Goal: Check status: Check status

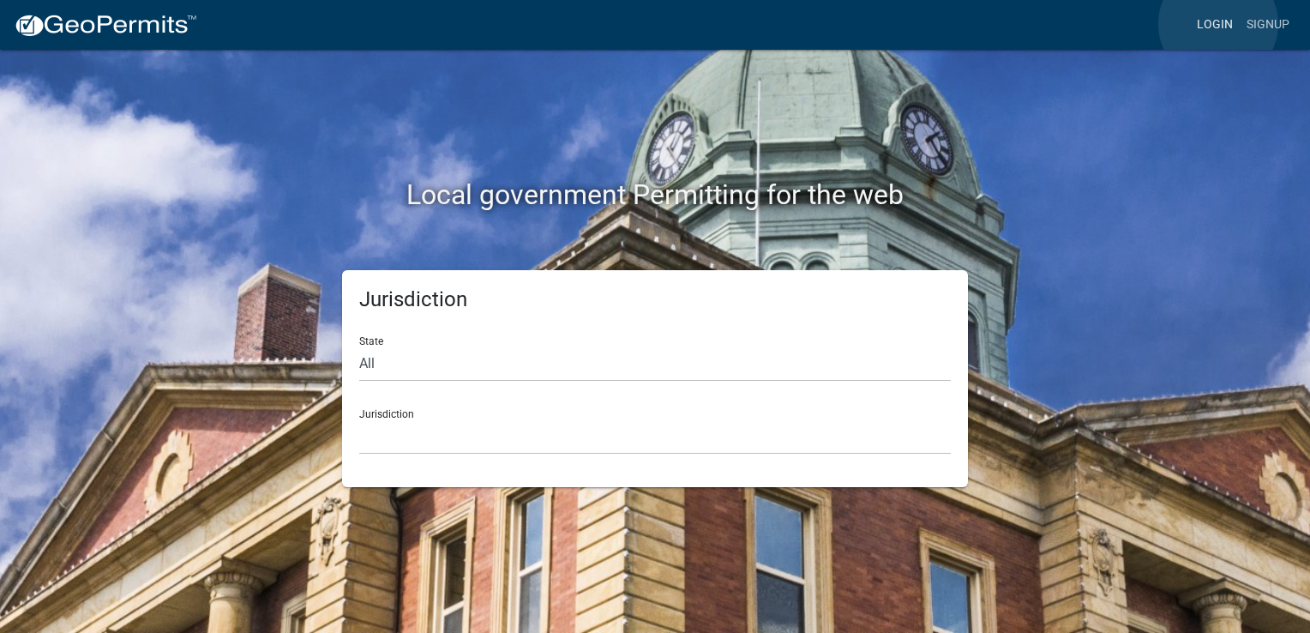
click at [1218, 24] on link "Login" at bounding box center [1215, 25] width 50 height 33
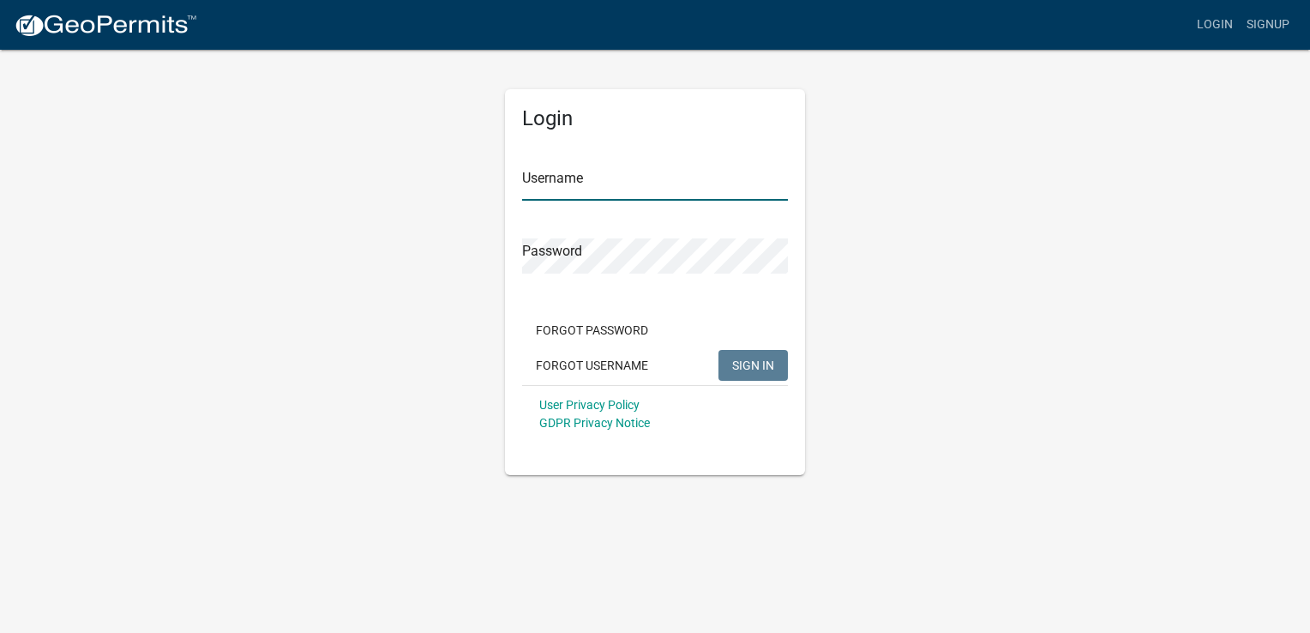
type input "georgiajake91"
click at [748, 358] on span "SIGN IN" at bounding box center [753, 365] width 42 height 14
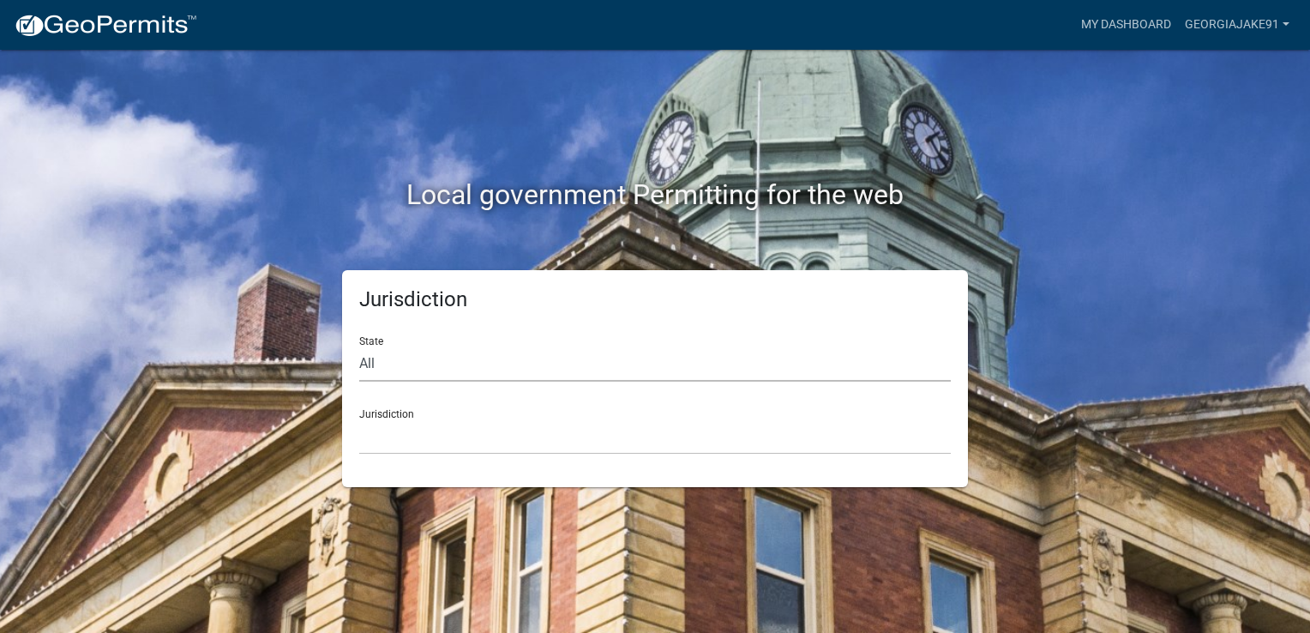
click at [443, 357] on select "All [US_STATE] [US_STATE] [US_STATE] [US_STATE] [US_STATE] [US_STATE] [US_STATE…" at bounding box center [655, 363] width 592 height 35
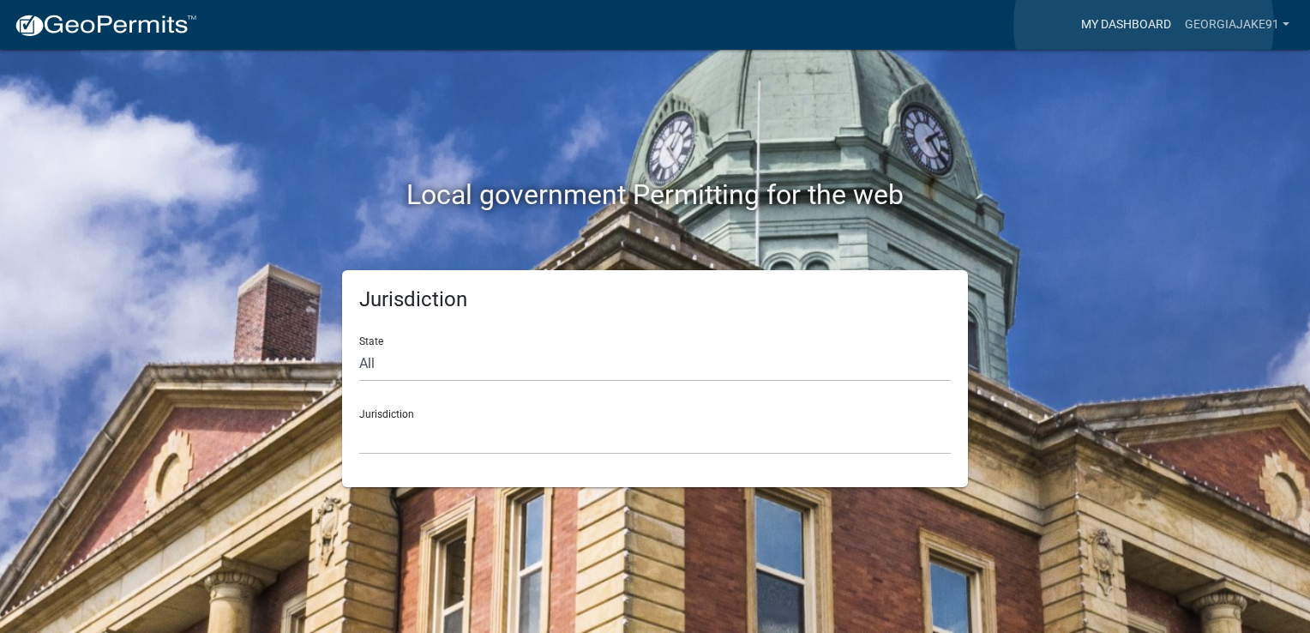
click at [1144, 25] on link "My Dashboard" at bounding box center [1126, 25] width 104 height 33
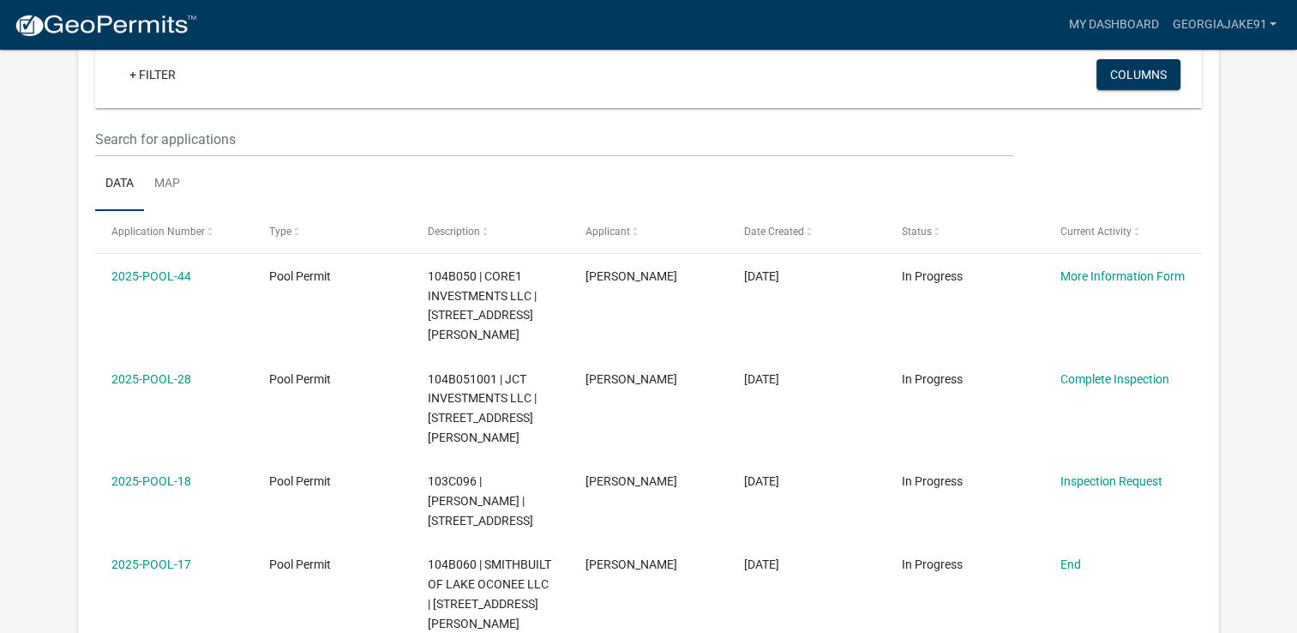
scroll to position [170, 0]
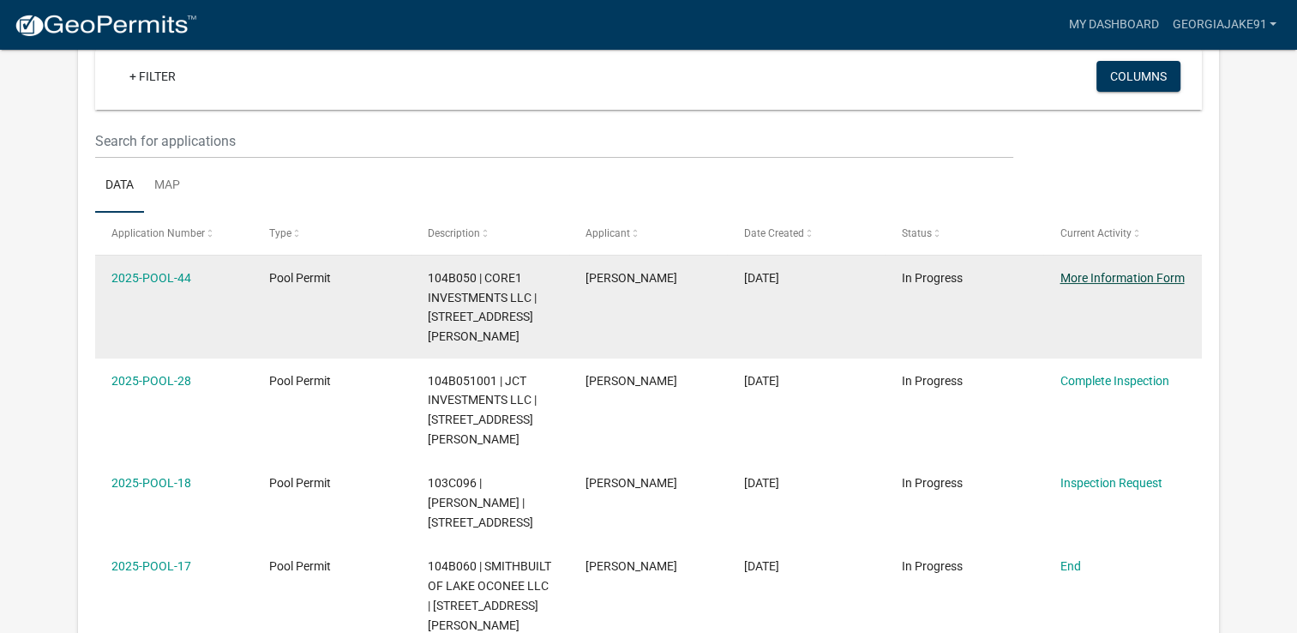
click at [1136, 272] on link "More Information Form" at bounding box center [1122, 278] width 124 height 14
